Goal: Task Accomplishment & Management: Manage account settings

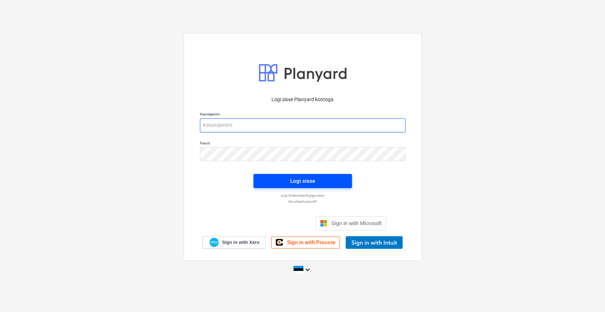
type input "[EMAIL_ADDRESS][DOMAIN_NAME]"
click at [296, 183] on div "Logi sisse" at bounding box center [302, 180] width 25 height 9
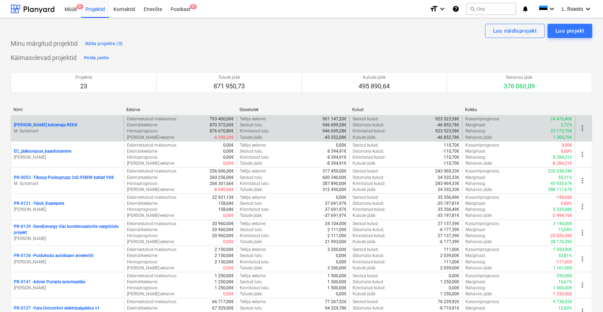
click at [40, 124] on p "[PERSON_NAME] katlamaja REKK" at bounding box center [46, 125] width 64 height 6
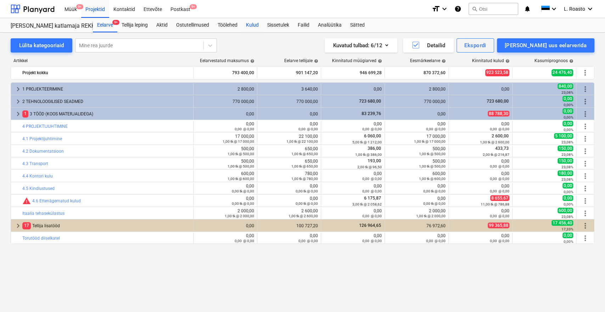
click at [256, 26] on div "Kulud" at bounding box center [252, 25] width 21 height 14
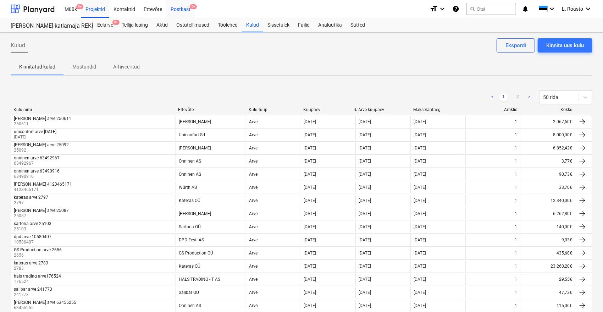
click at [173, 4] on div "Postkast 9+" at bounding box center [180, 9] width 28 height 18
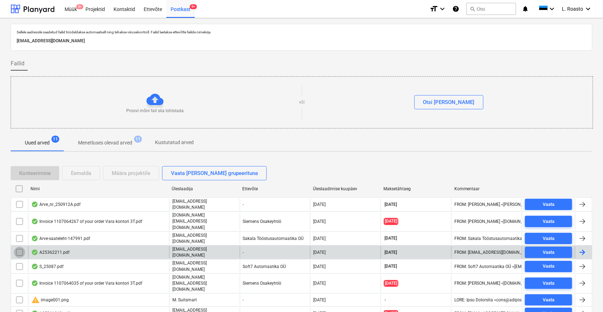
click at [21, 246] on input "checkbox" at bounding box center [19, 251] width 11 height 11
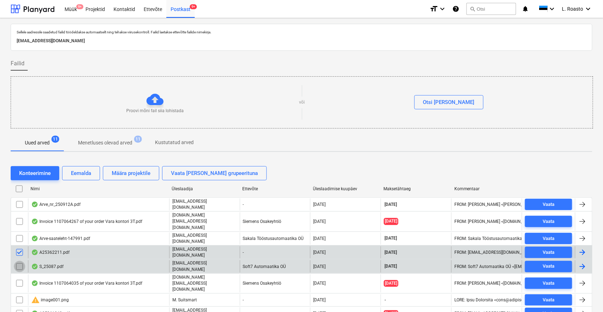
click at [19, 261] on input "checkbox" at bounding box center [19, 266] width 11 height 11
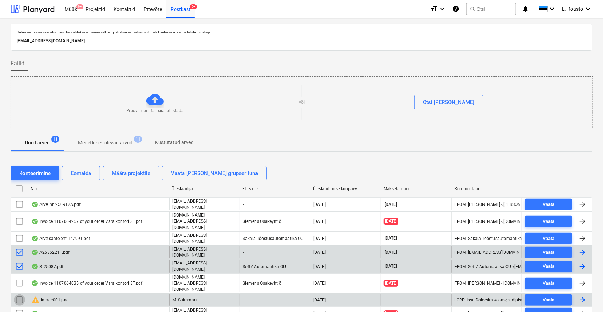
click at [17, 294] on input "checkbox" at bounding box center [19, 299] width 11 height 11
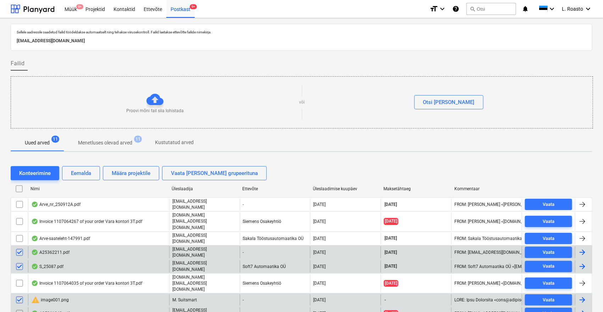
click at [17, 307] on input "checkbox" at bounding box center [19, 312] width 11 height 11
click at [82, 168] on div "Eemalda" at bounding box center [81, 172] width 20 height 9
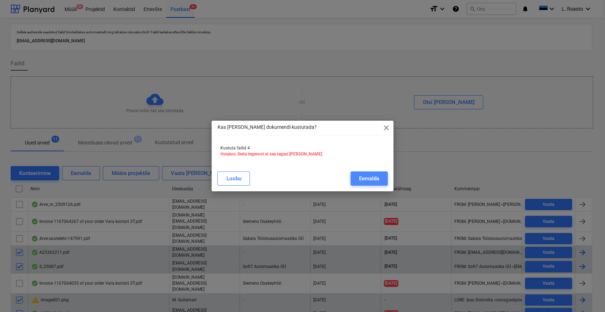
click at [359, 178] on div "Eemalda" at bounding box center [369, 178] width 20 height 9
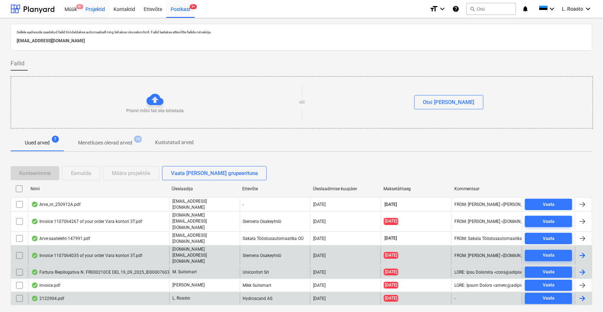
click at [102, 5] on div "Projektid" at bounding box center [95, 9] width 28 height 18
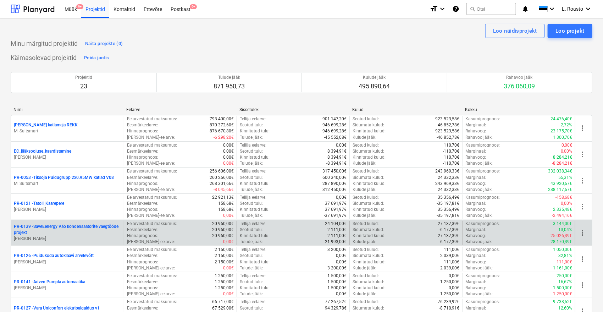
click at [74, 228] on p "PR-0139 - SaveEenergy Väo kondensaatorite vaegtööde projekt" at bounding box center [67, 229] width 107 height 12
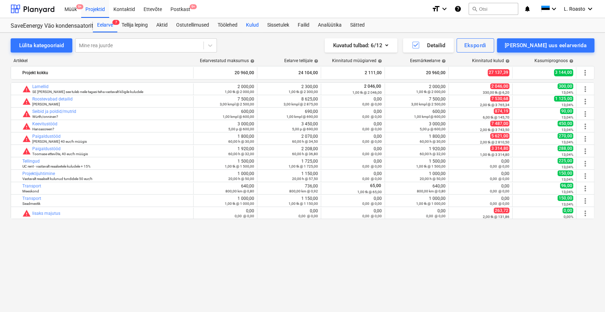
click at [261, 26] on div "Kulud" at bounding box center [252, 25] width 21 height 14
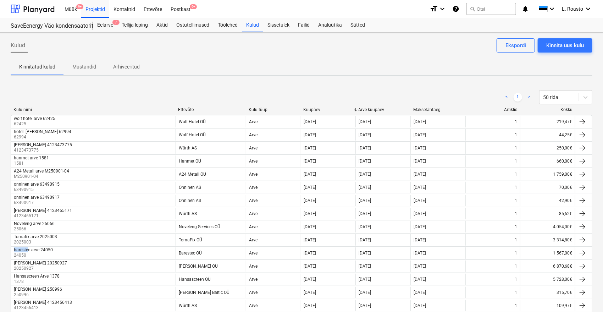
click at [194, 11] on div "Müük 9+ Projektid Kontaktid Ettevõte Postkast 9+" at bounding box center [241, 9] width 363 height 18
click at [187, 11] on div "Postkast 9+" at bounding box center [180, 9] width 28 height 18
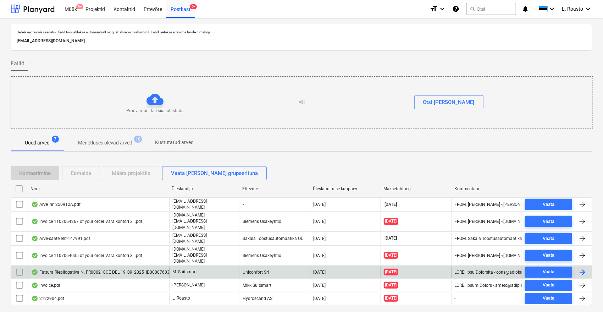
click at [20, 266] on input "checkbox" at bounding box center [19, 271] width 11 height 11
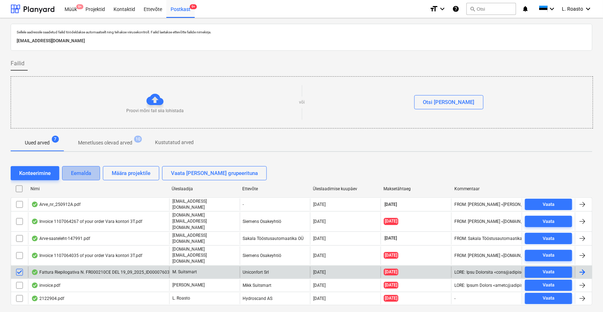
click at [89, 175] on div "Eemalda" at bounding box center [81, 172] width 20 height 9
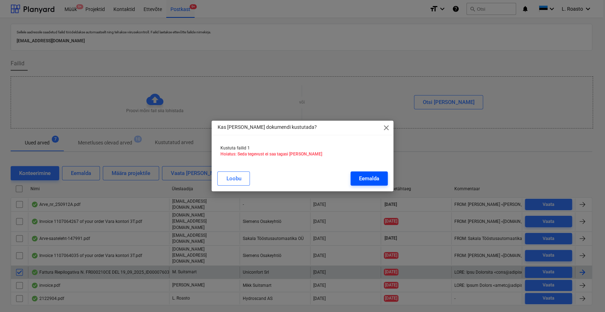
click at [370, 177] on div "Eemalda" at bounding box center [369, 178] width 20 height 9
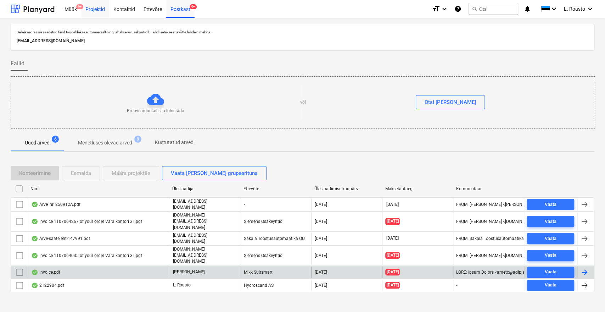
click at [101, 11] on div "Projektid" at bounding box center [95, 9] width 28 height 18
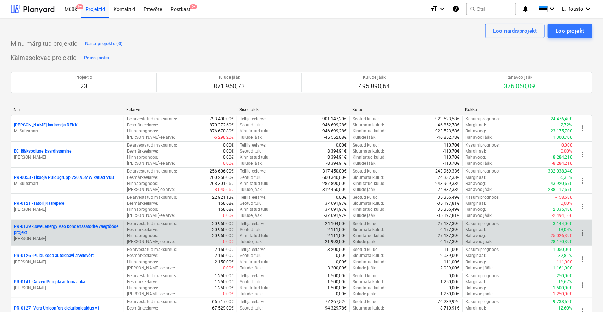
click at [104, 223] on p "PR-0139 - SaveEenergy Väo kondensaatorite vaegtööde projekt" at bounding box center [67, 229] width 107 height 12
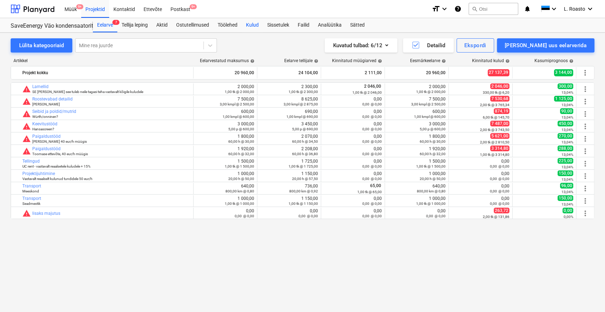
click at [263, 26] on div "Kulud" at bounding box center [252, 25] width 21 height 14
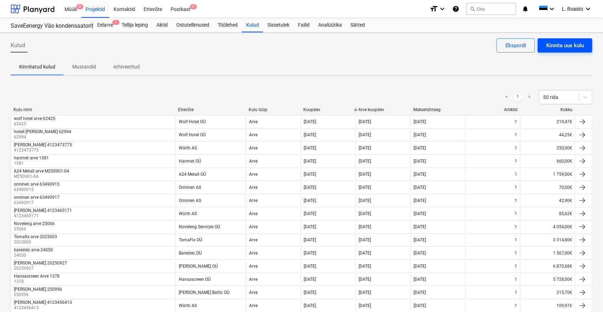
click at [574, 42] on div "Kinnita uus kulu" at bounding box center [565, 45] width 38 height 9
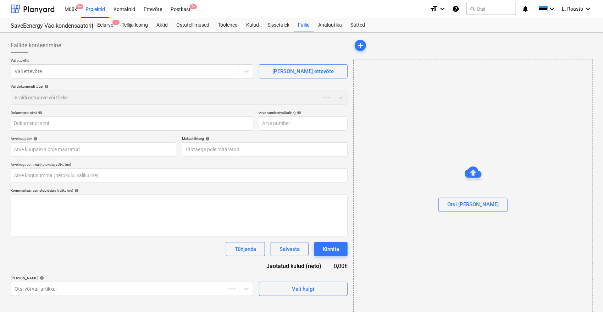
type input "0,00"
click at [105, 72] on div at bounding box center [126, 71] width 222 height 7
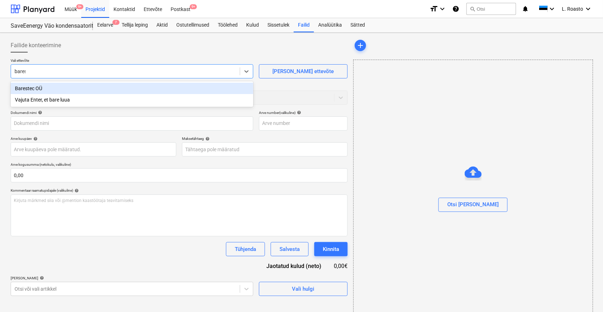
type input "bareste"
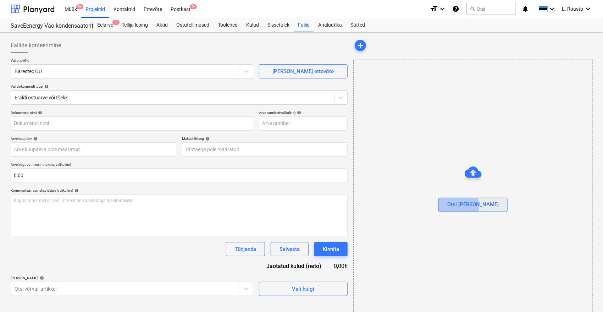
click at [470, 205] on div "Otsi [PERSON_NAME]" at bounding box center [472, 204] width 51 height 9
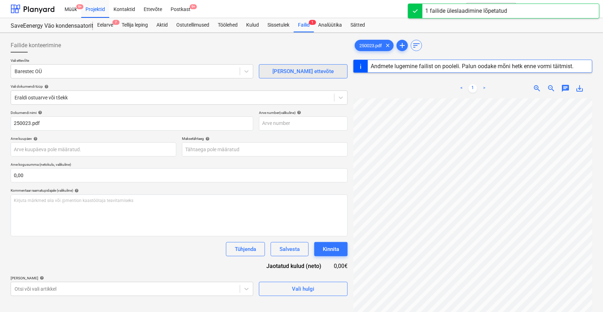
type input "250023"
type input "[DATE]"
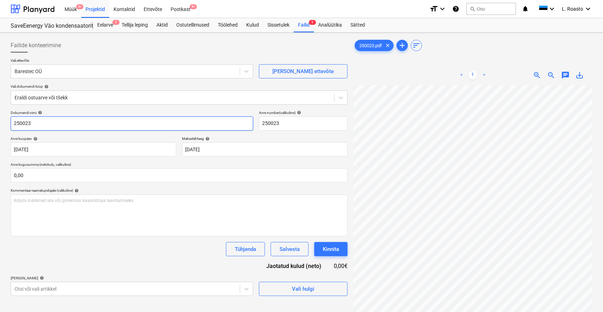
click at [13, 122] on input "250023" at bounding box center [132, 123] width 242 height 14
type input "barestec arve 250023"
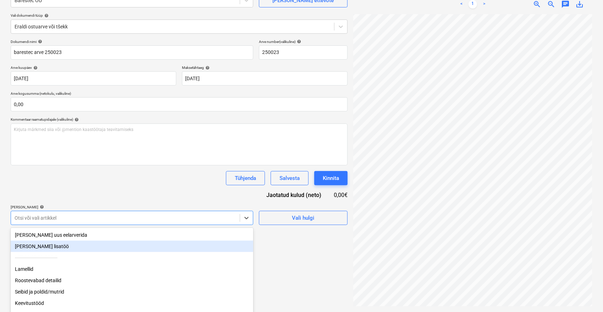
scroll to position [93, 0]
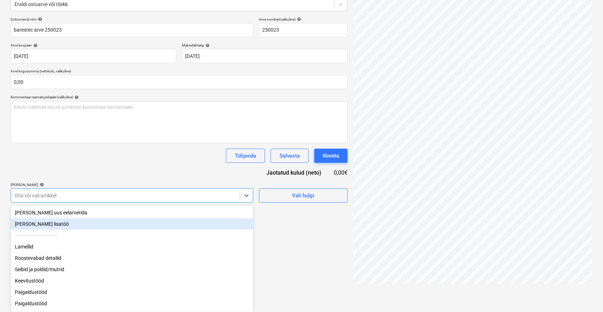
click at [135, 218] on body "Müük 9+ Projektid Kontaktid Ettevõte Postkast 9+ format_size keyboard_arrow_dow…" at bounding box center [301, 63] width 603 height 312
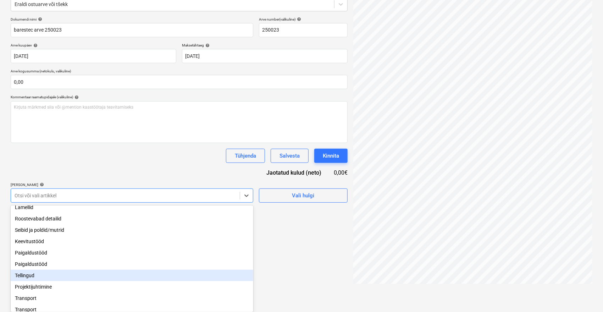
scroll to position [60, 0]
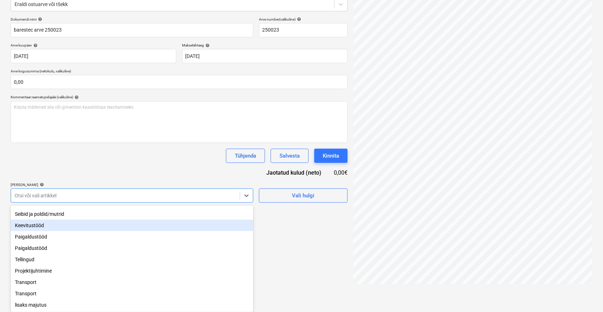
click at [118, 156] on div "Dokumendi nimi help barestec arve 250023 Arve number (valikuline) help 250023 A…" at bounding box center [179, 109] width 337 height 185
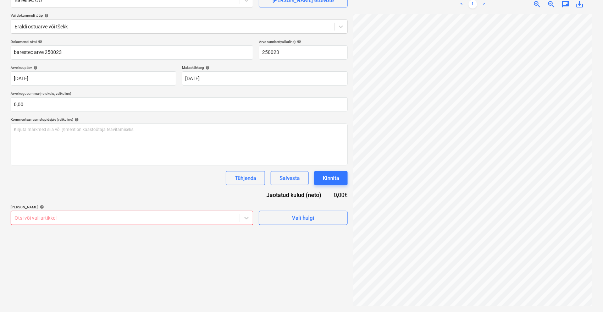
scroll to position [71, 0]
click at [289, 172] on button "Salvesta" at bounding box center [289, 178] width 38 height 14
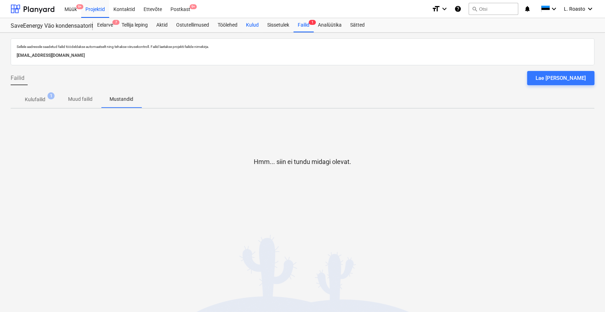
click at [249, 22] on div "Kulud" at bounding box center [252, 25] width 21 height 14
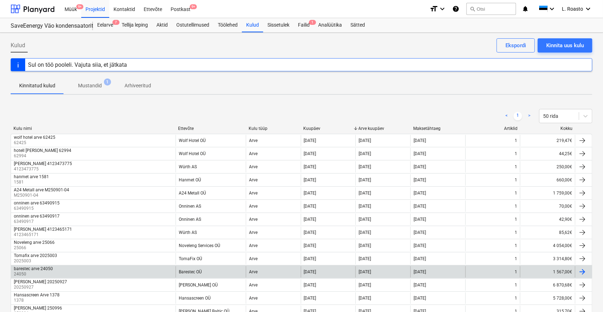
click at [44, 272] on p "24050" at bounding box center [34, 274] width 40 height 6
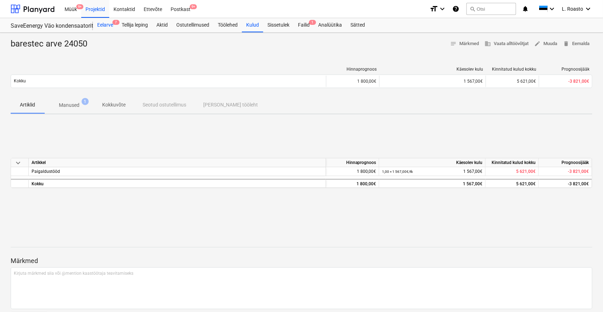
click at [108, 29] on div "Eelarve 7" at bounding box center [105, 25] width 24 height 14
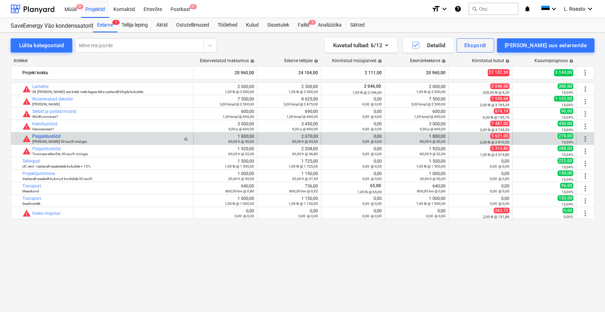
click at [57, 135] on link "Paigaldustööd" at bounding box center [46, 136] width 28 height 5
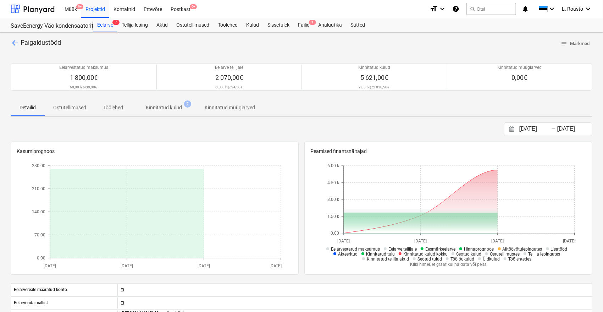
click at [181, 107] on p "Kinnitatud kulud" at bounding box center [164, 107] width 36 height 7
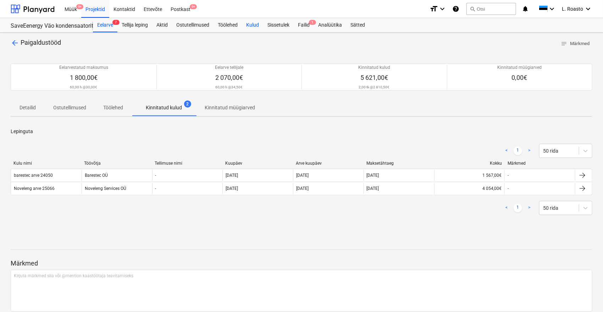
click at [256, 21] on div "Kulud" at bounding box center [252, 25] width 21 height 14
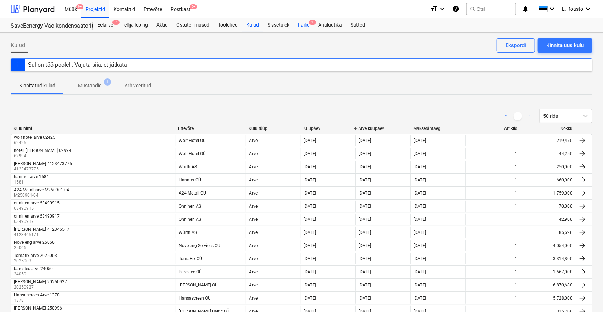
click at [305, 25] on div "Failid 1" at bounding box center [304, 25] width 20 height 14
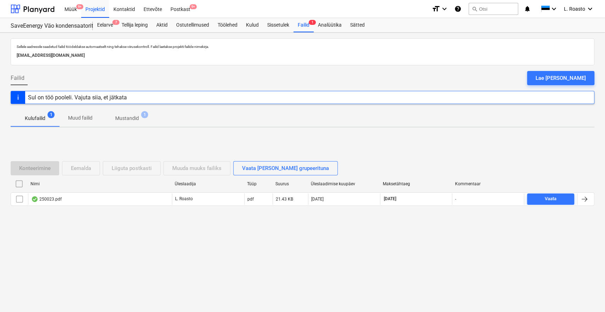
click at [145, 115] on span "1" at bounding box center [144, 114] width 7 height 7
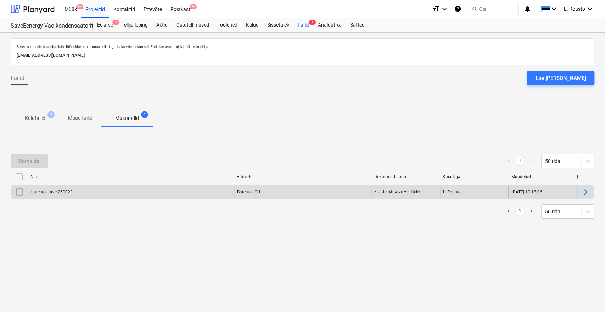
click at [583, 193] on div at bounding box center [584, 192] width 9 height 9
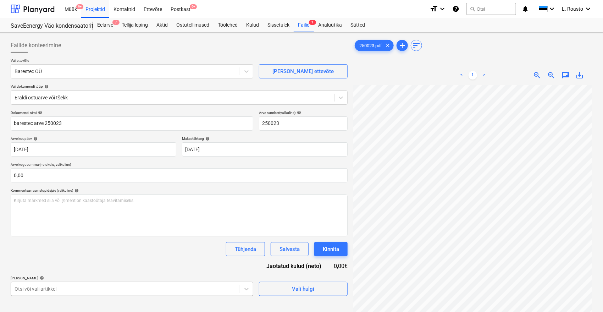
scroll to position [93, 0]
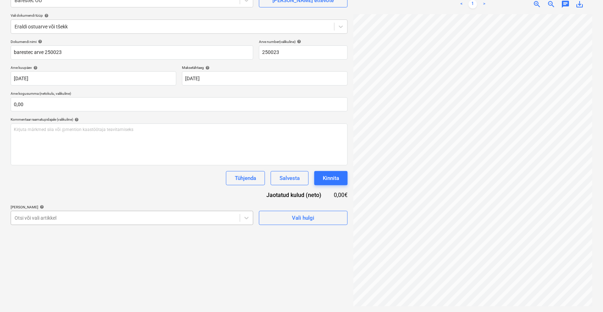
click at [144, 241] on body "Müük 9+ Projektid Kontaktid Ettevõte Postkast 9+ format_size keyboard_arrow_dow…" at bounding box center [301, 85] width 603 height 312
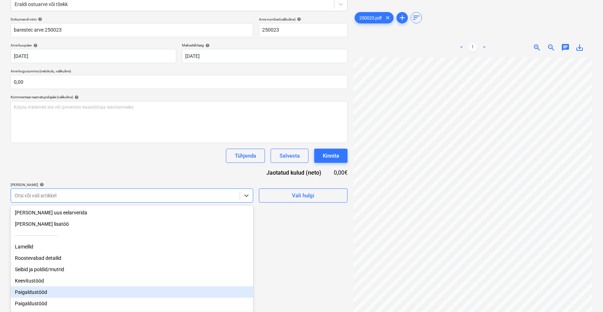
click at [95, 294] on div "Paigaldustööd" at bounding box center [132, 291] width 242 height 11
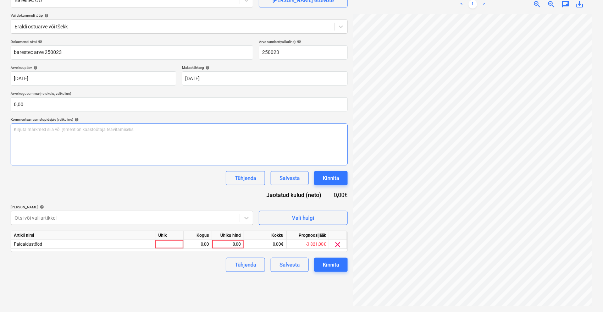
scroll to position [71, 0]
drag, startPoint x: 157, startPoint y: 144, endPoint x: 175, endPoint y: 168, distance: 30.0
click at [157, 143] on div "Dokumendi nimi help barestec arve 250023 Arve number (valikuline) help 250023 A…" at bounding box center [179, 155] width 337 height 232
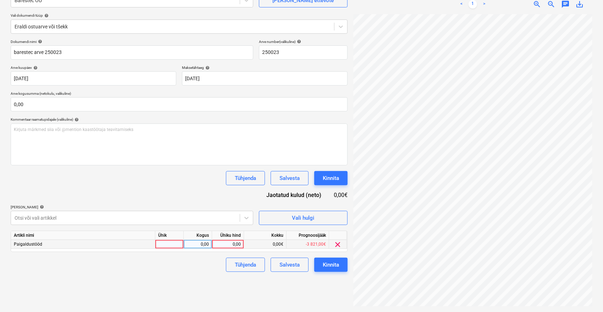
click at [230, 245] on div "0,00" at bounding box center [228, 244] width 26 height 9
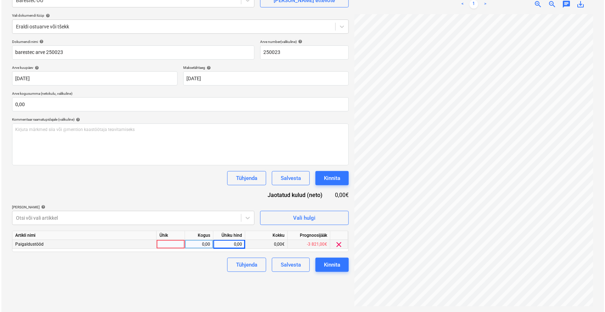
scroll to position [11, 28]
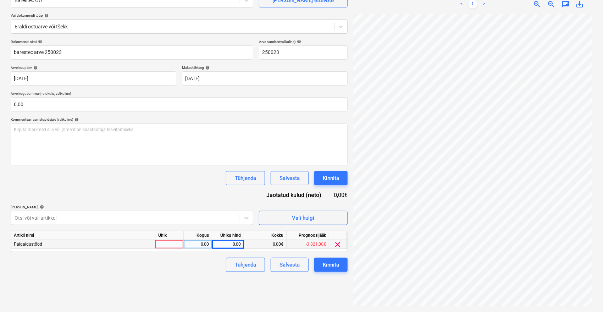
click at [218, 245] on div "0,00" at bounding box center [228, 244] width 26 height 9
type input "710"
click at [214, 274] on div "Failide konteerimine Vali ettevõte Barestec OÜ [PERSON_NAME] uus ettevõte Vali …" at bounding box center [179, 137] width 342 height 344
click at [337, 266] on div "Kinnita" at bounding box center [331, 264] width 16 height 9
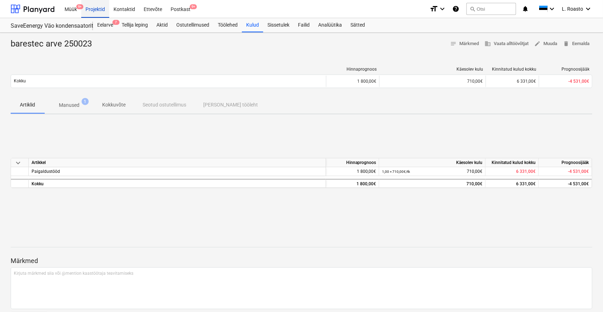
click at [100, 14] on div "Projektid" at bounding box center [95, 9] width 28 height 18
